Goal: Find specific page/section: Find specific page/section

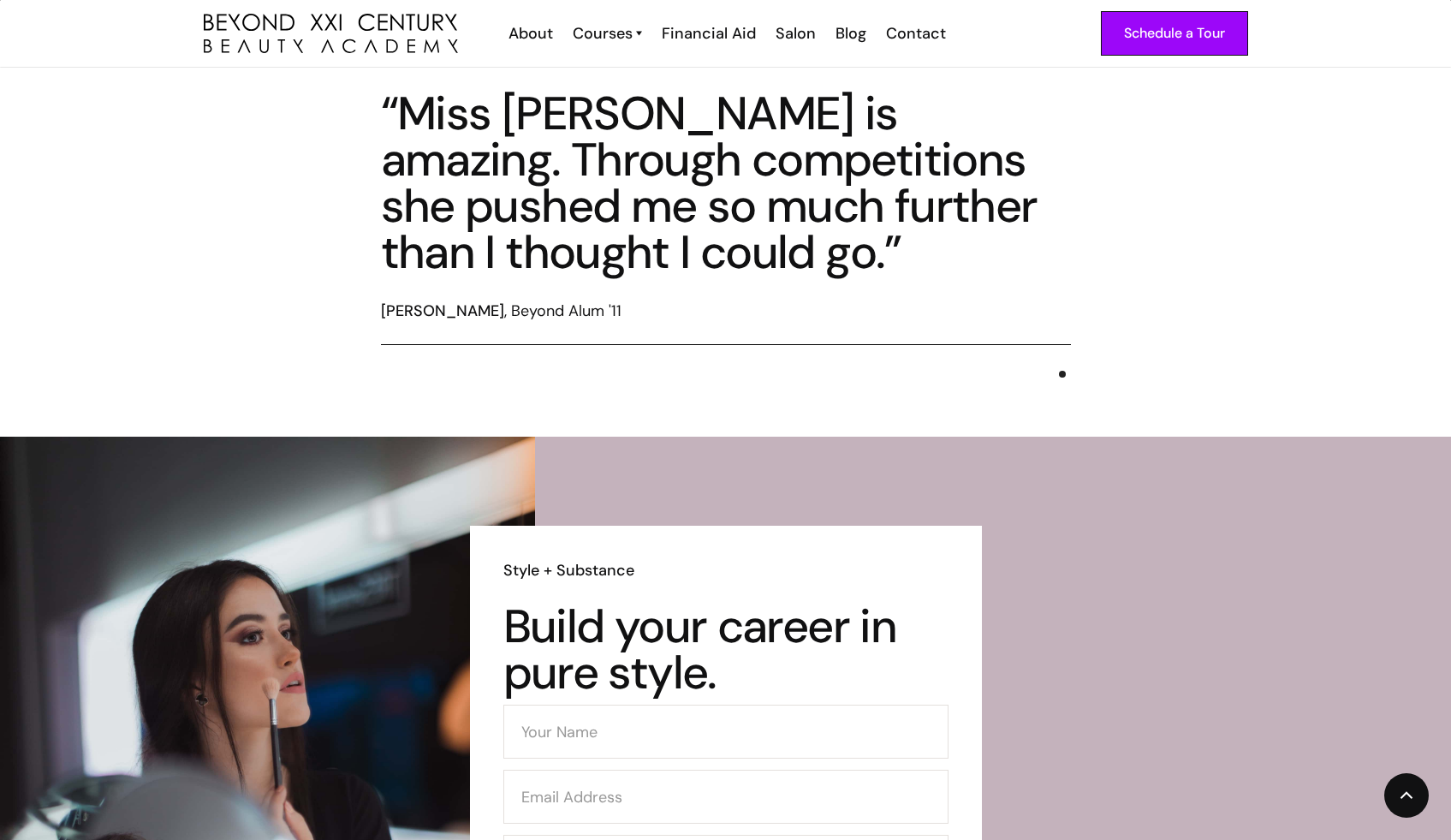
scroll to position [6192, 0]
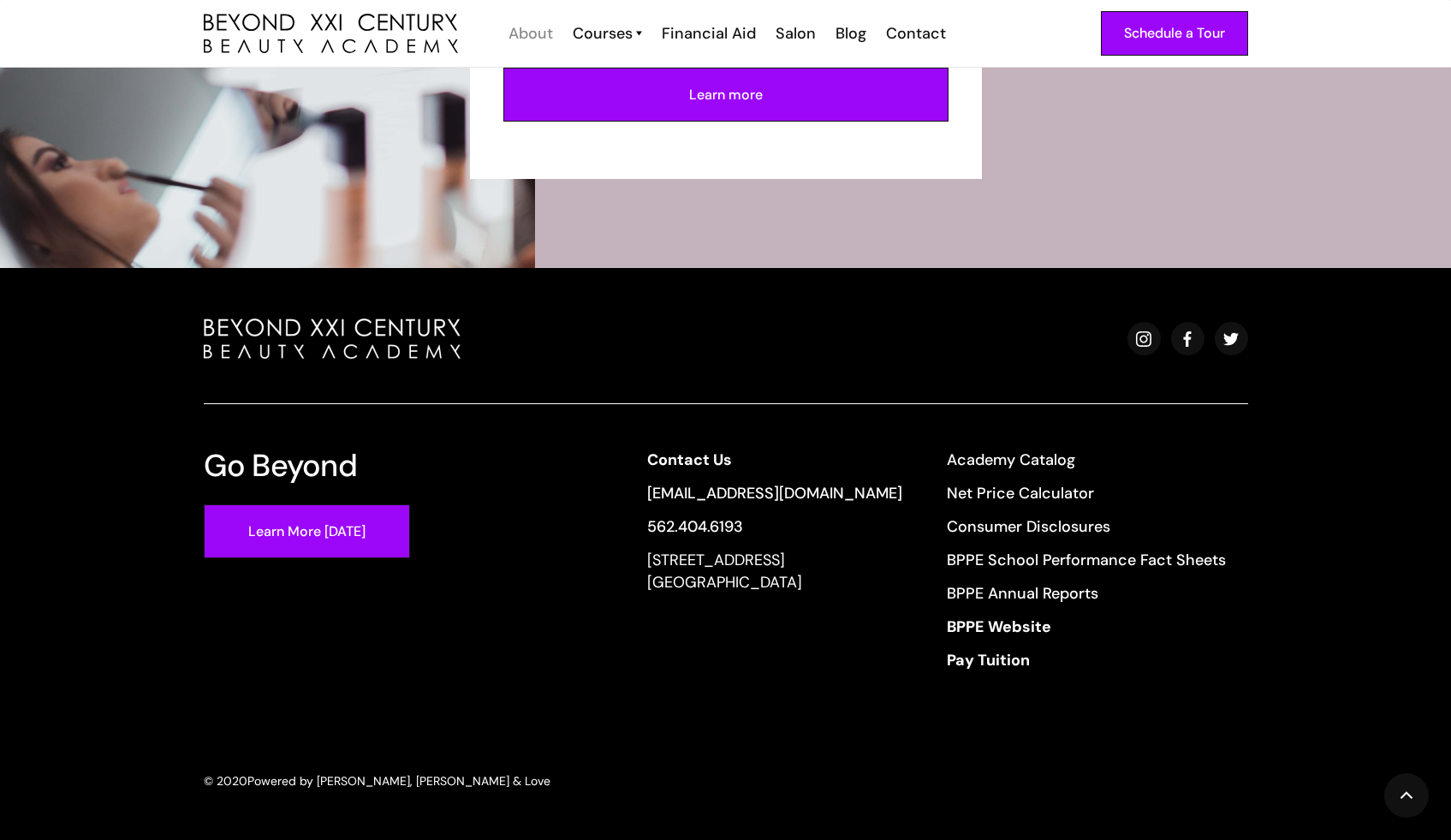
click at [518, 30] on div "About" at bounding box center [531, 33] width 45 height 22
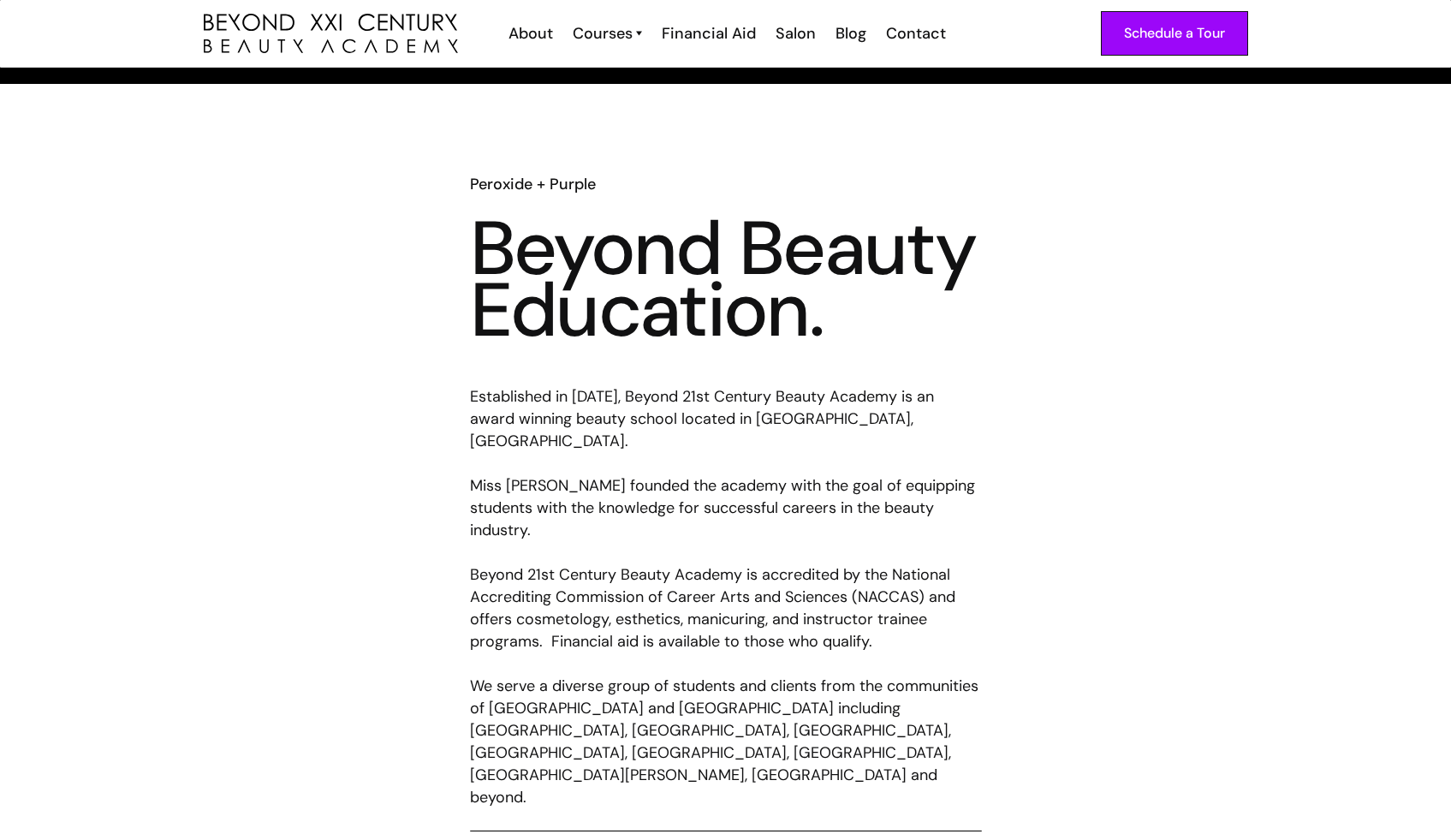
scroll to position [607, 0]
click at [907, 32] on div "Contact" at bounding box center [916, 33] width 60 height 22
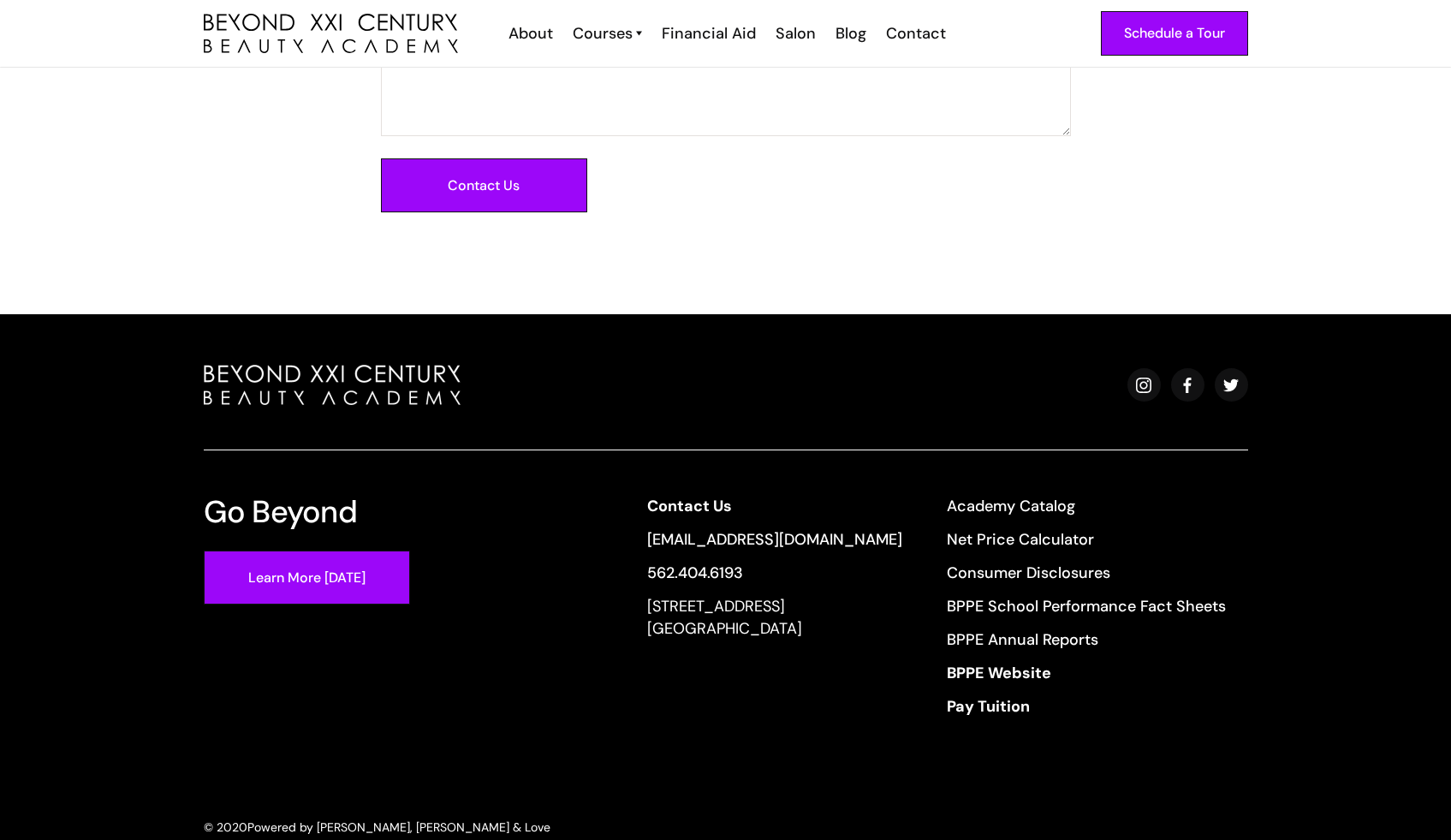
scroll to position [2196, 0]
